Goal: Transaction & Acquisition: Purchase product/service

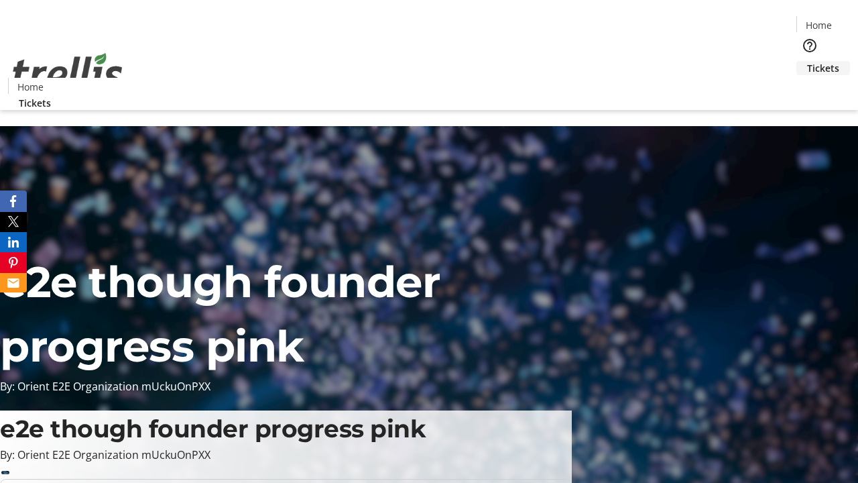
click at [807, 61] on span "Tickets" at bounding box center [823, 68] width 32 height 14
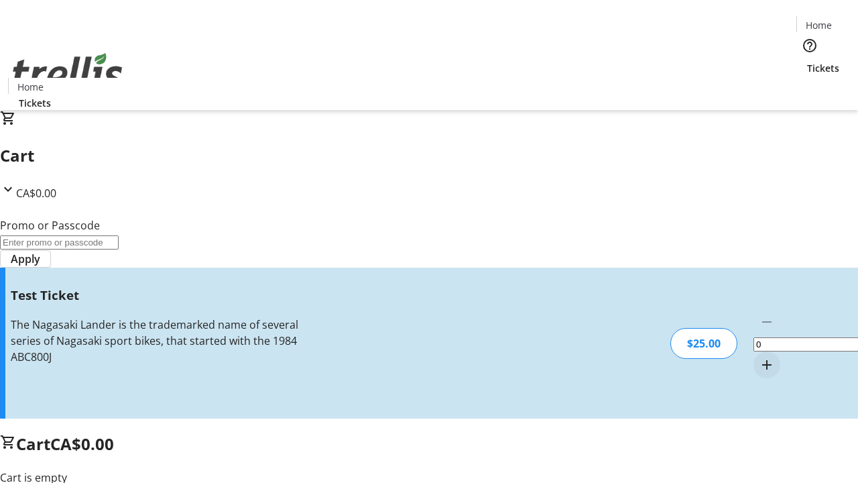
click at [759, 357] on mat-icon "Increment by one" at bounding box center [767, 365] width 16 height 16
type input "1"
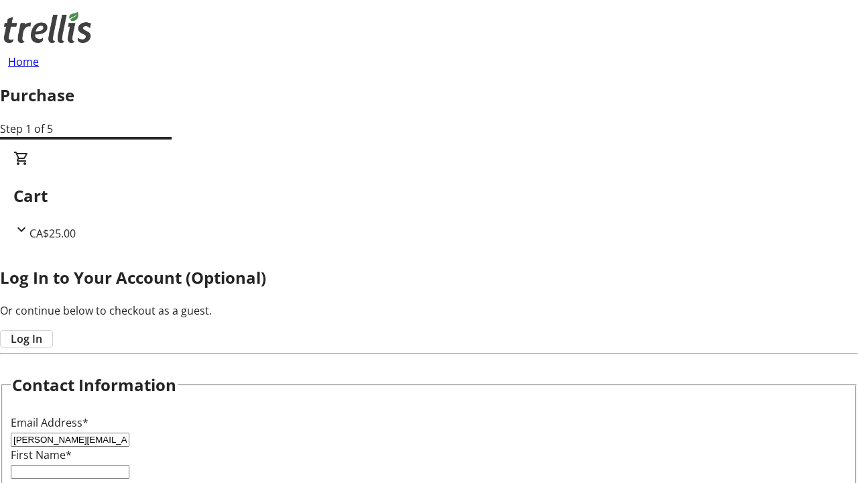
type input "[PERSON_NAME][EMAIL_ADDRESS][DOMAIN_NAME]"
type input "[PERSON_NAME]"
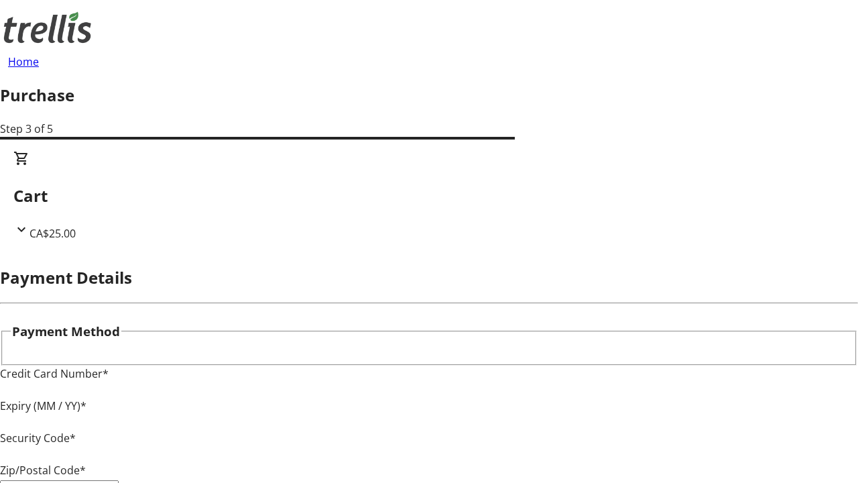
type input "V1Y 0C2"
